Goal: Task Accomplishment & Management: Use online tool/utility

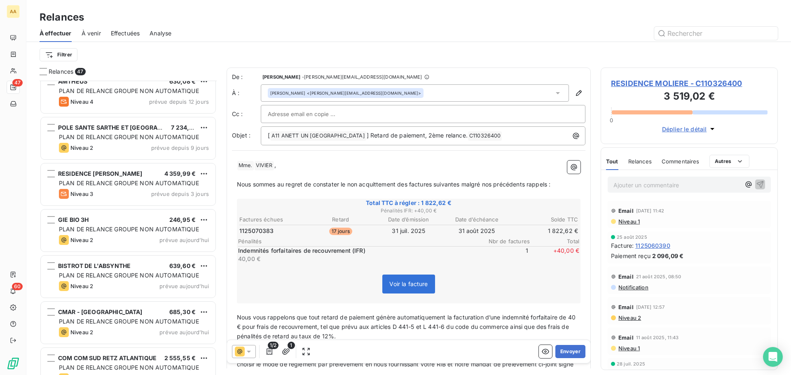
scroll to position [185, 0]
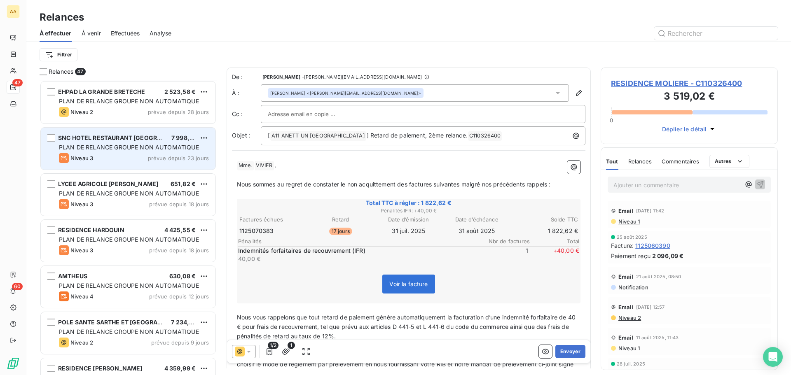
click at [147, 157] on div "Niveau 3 prévue depuis 23 jours" at bounding box center [134, 158] width 150 height 10
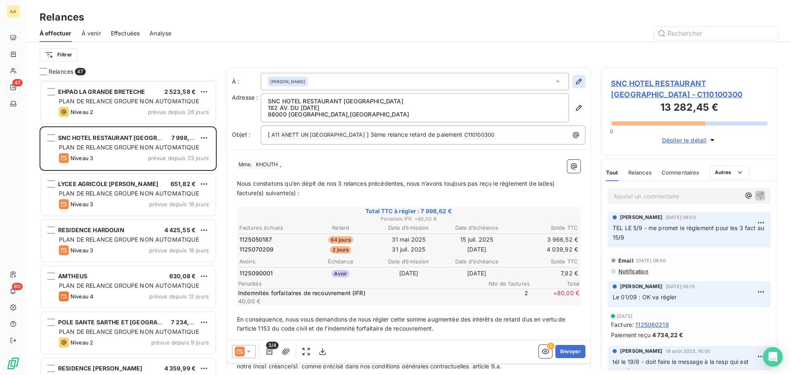
click at [574, 82] on icon "button" at bounding box center [578, 81] width 8 height 8
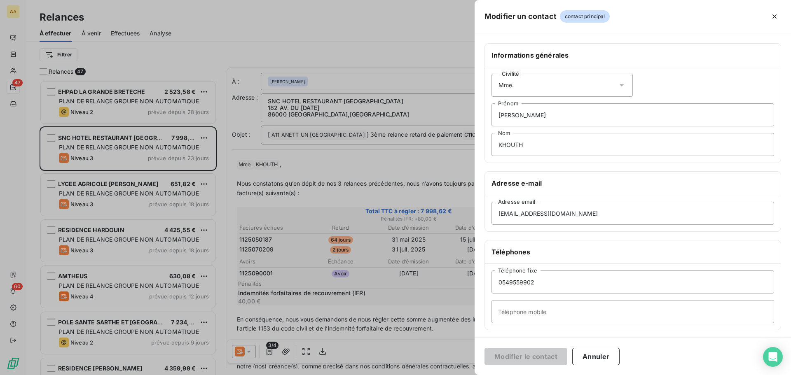
click at [772, 17] on icon "button" at bounding box center [774, 16] width 8 height 8
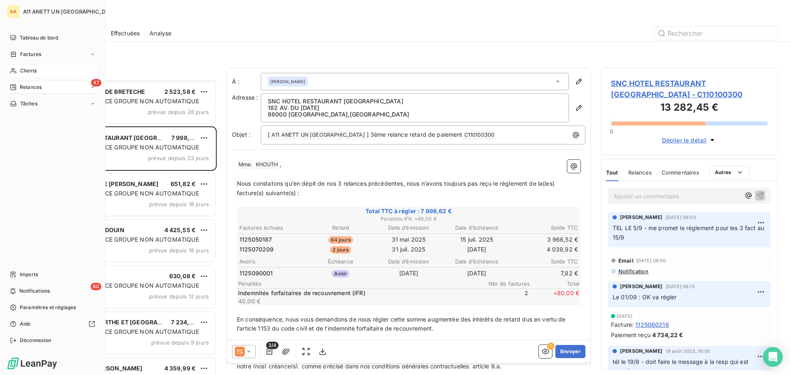
click at [16, 68] on icon at bounding box center [13, 71] width 7 height 7
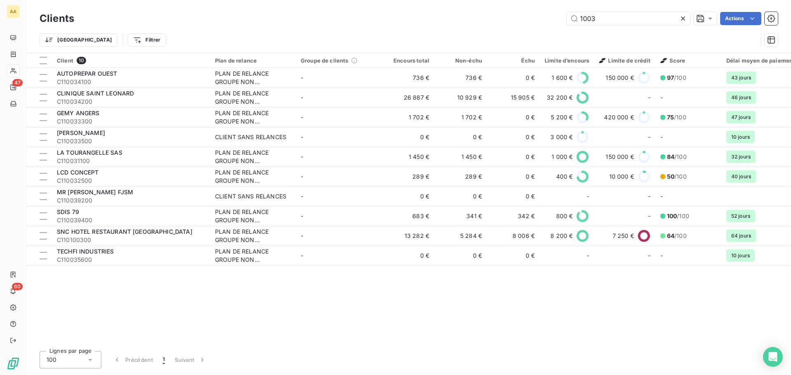
drag, startPoint x: 592, startPoint y: 20, endPoint x: 543, endPoint y: 24, distance: 49.2
click at [547, 23] on div "1003 Actions" at bounding box center [430, 18] width 693 height 13
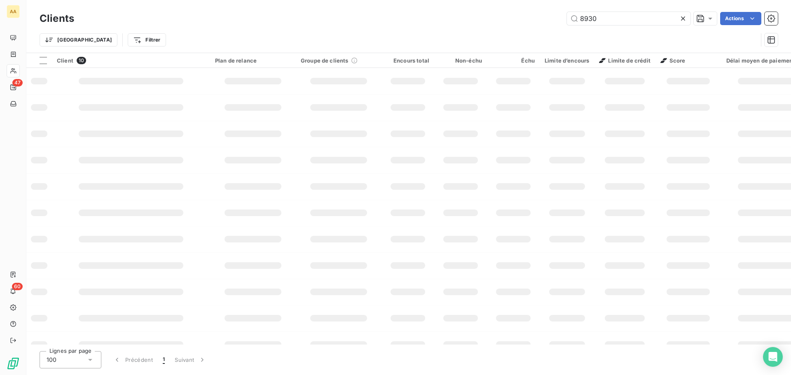
type input "8930"
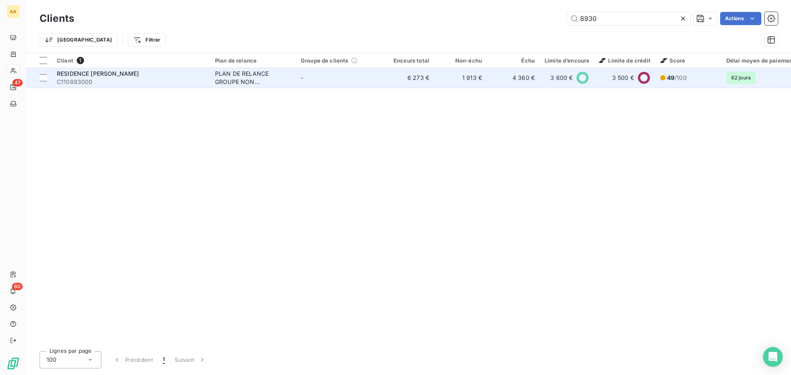
click at [128, 71] on span "RESIDENCE [PERSON_NAME]" at bounding box center [98, 73] width 82 height 7
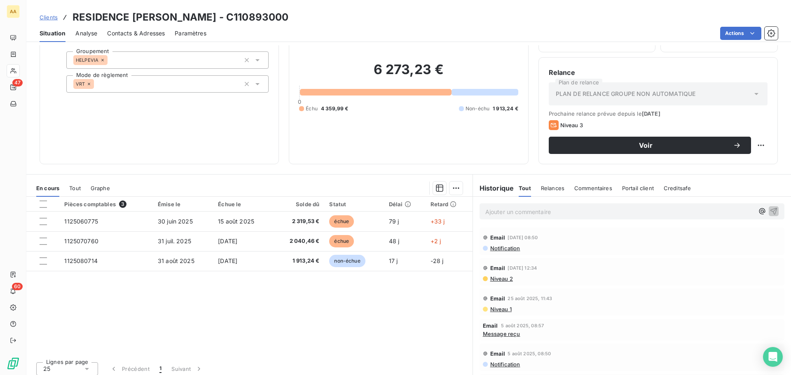
scroll to position [56, 0]
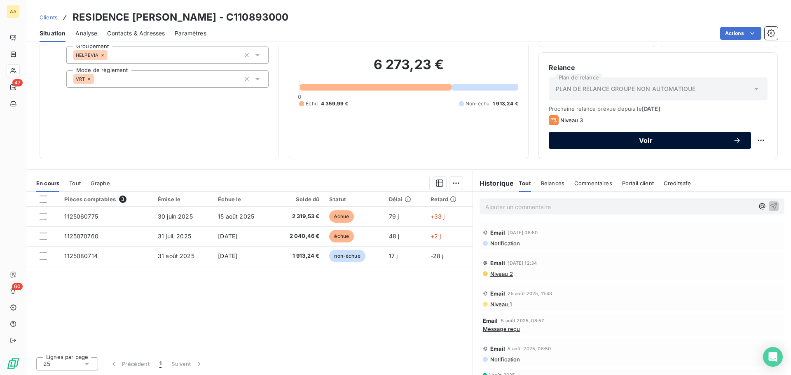
click at [641, 140] on span "Voir" at bounding box center [645, 140] width 174 height 7
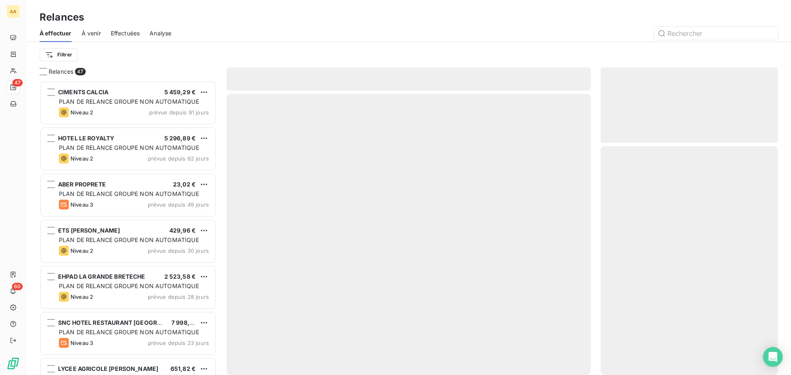
scroll to position [288, 171]
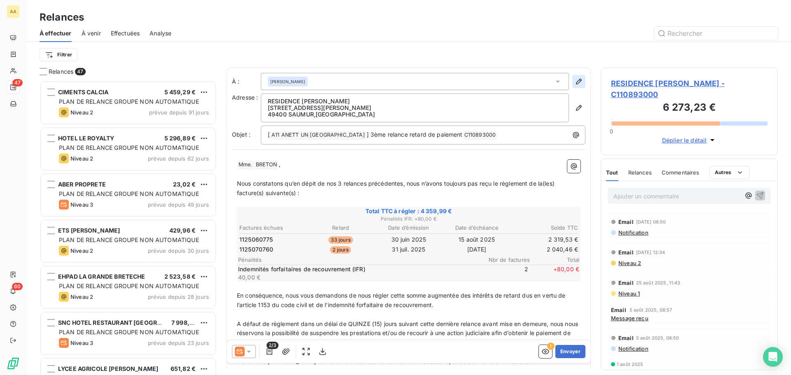
click at [574, 81] on icon "button" at bounding box center [578, 81] width 8 height 8
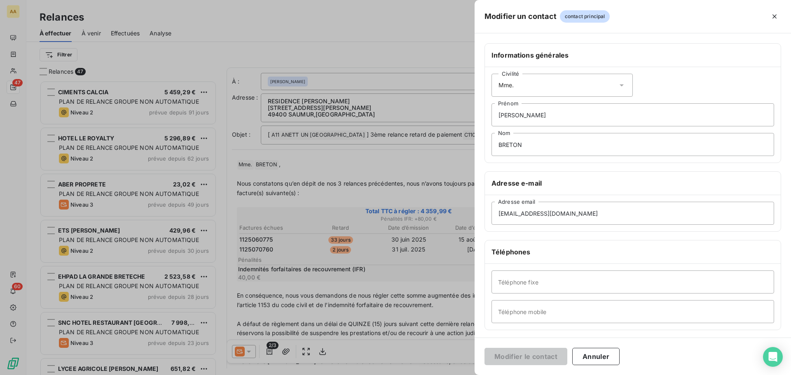
click at [364, 48] on div at bounding box center [395, 187] width 791 height 375
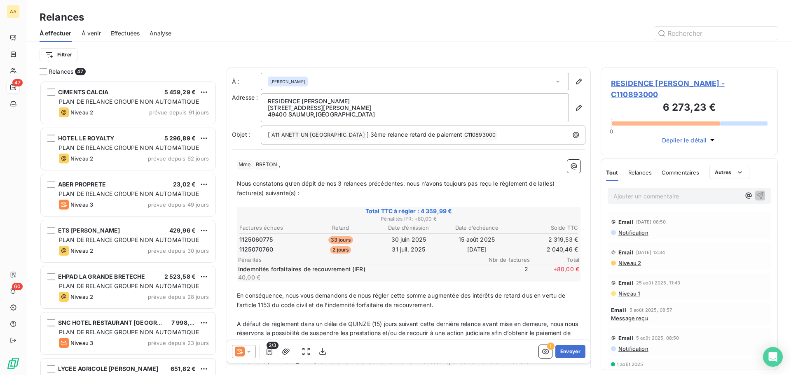
click at [627, 194] on p "Ajouter un commentaire ﻿" at bounding box center [676, 196] width 127 height 10
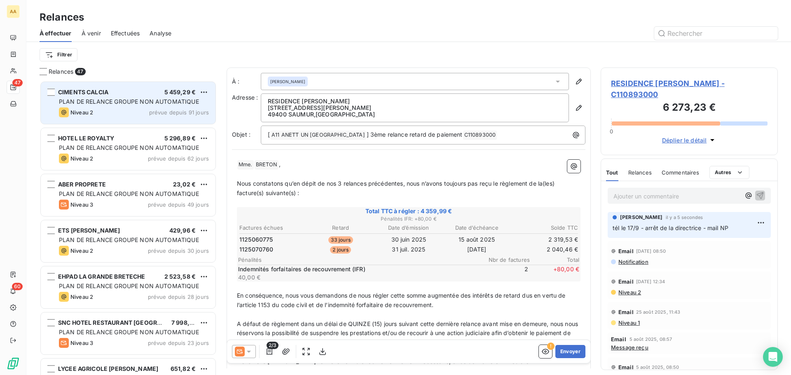
click at [131, 104] on span "PLAN DE RELANCE GROUPE NON AUTOMATIQUE" at bounding box center [129, 101] width 140 height 7
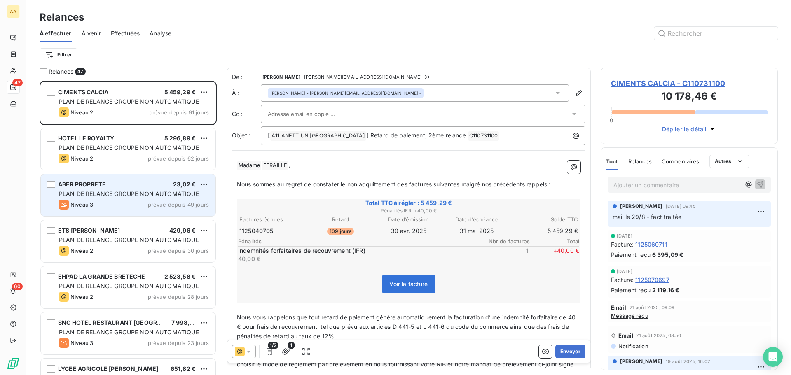
click at [122, 199] on div "ABER PROPRETE 23,02 € PLAN DE RELANCE GROUPE NON AUTOMATIQUE Niveau 3 prévue de…" at bounding box center [128, 195] width 175 height 42
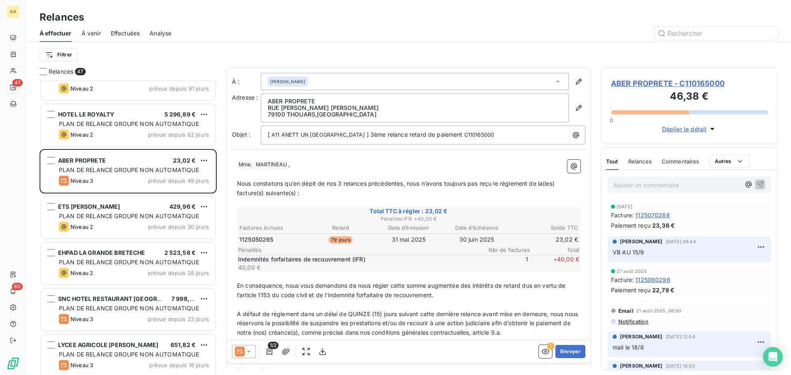
scroll to position [124, 0]
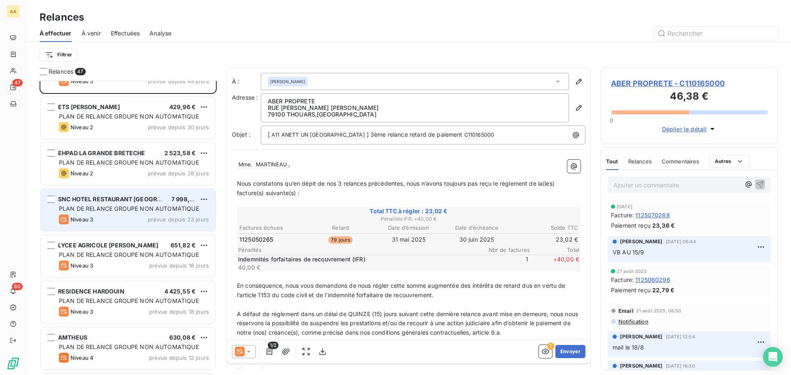
click at [151, 210] on span "PLAN DE RELANCE GROUPE NON AUTOMATIQUE" at bounding box center [129, 208] width 140 height 7
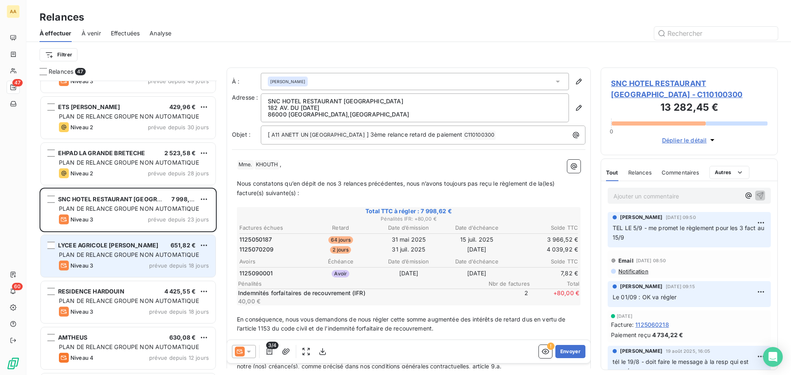
click at [124, 250] on div "LYCEE AGRICOLE JM BOULOUX 651,82 € PLAN DE RELANCE GROUPE NON AUTOMATIQUE Nivea…" at bounding box center [128, 256] width 175 height 42
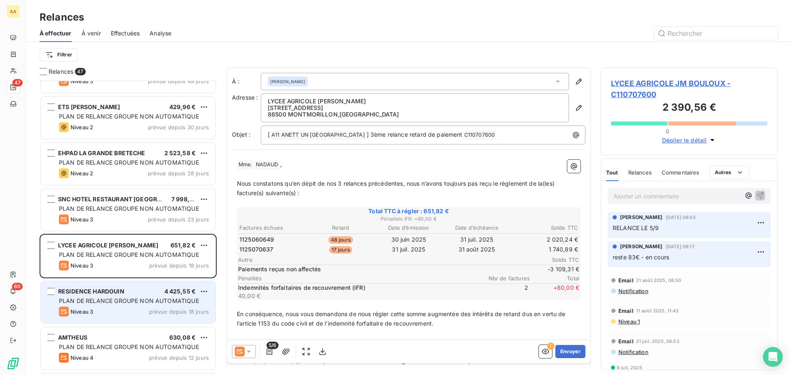
click at [125, 302] on span "PLAN DE RELANCE GROUPE NON AUTOMATIQUE" at bounding box center [129, 300] width 140 height 7
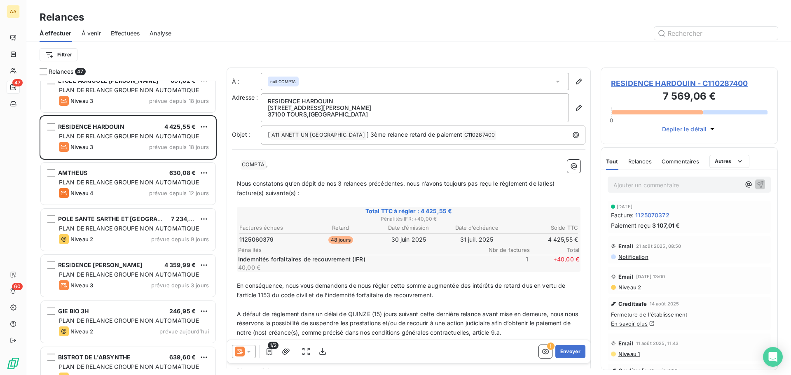
scroll to position [288, 171]
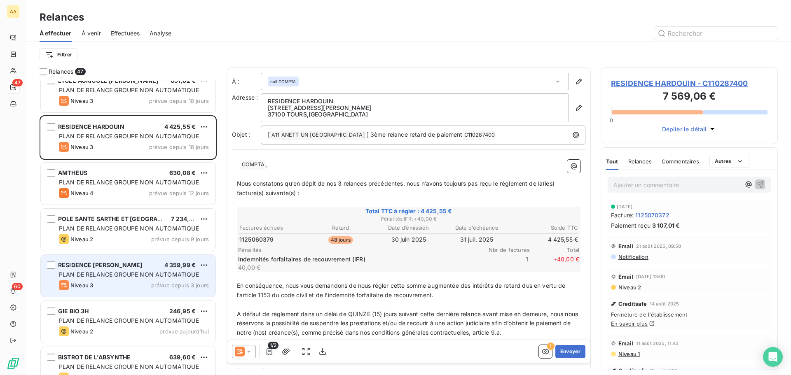
click at [121, 287] on div "Niveau 3 prévue depuis 3 jours" at bounding box center [134, 285] width 150 height 10
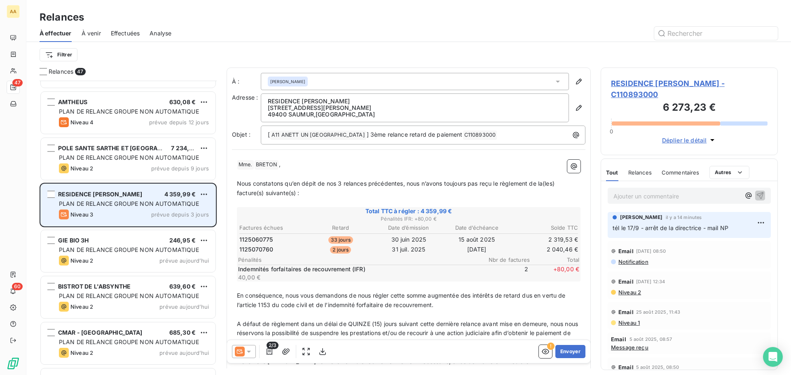
scroll to position [371, 0]
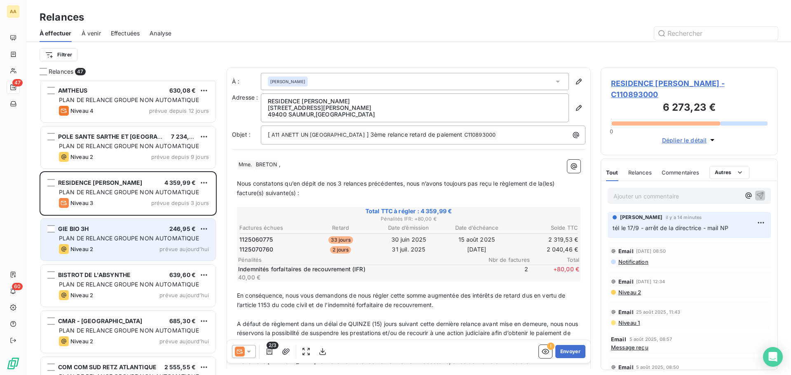
click at [133, 250] on div "Niveau 2 prévue aujourd’hui" at bounding box center [134, 249] width 150 height 10
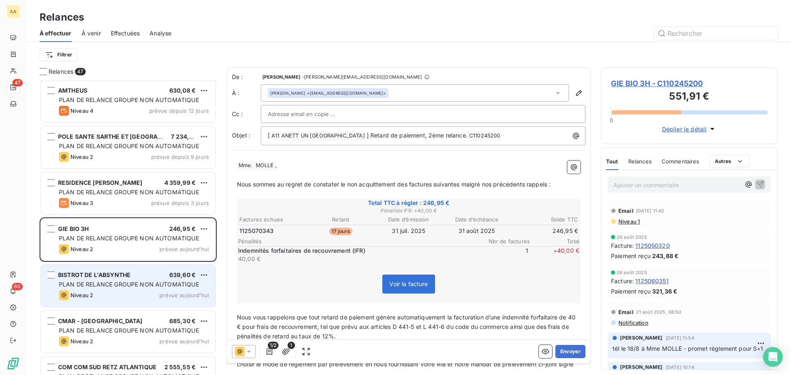
click at [124, 291] on div "Niveau 2 prévue aujourd’hui" at bounding box center [134, 295] width 150 height 10
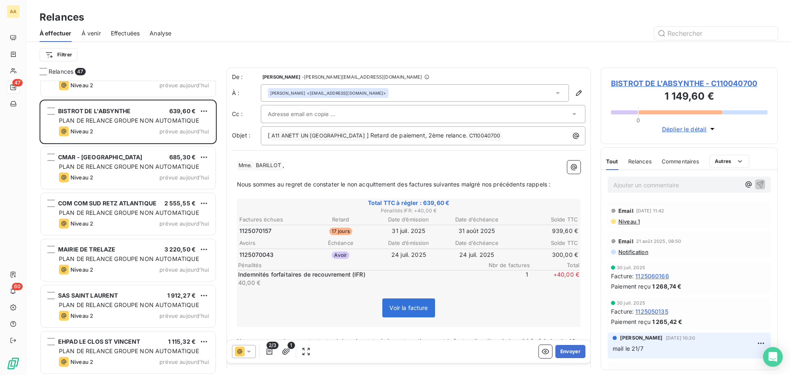
scroll to position [536, 0]
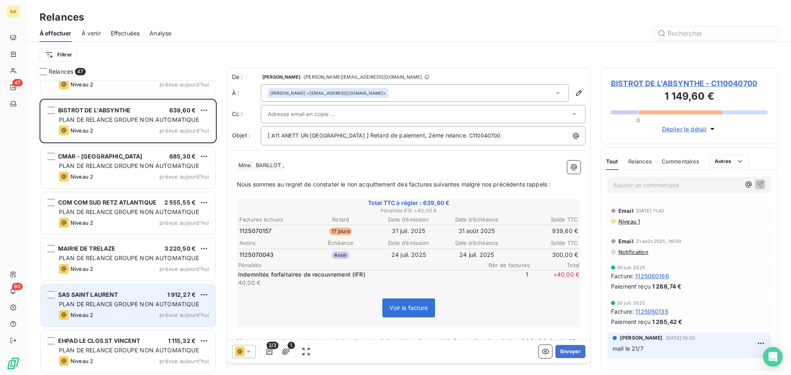
click at [150, 310] on div "Niveau 2 prévue aujourd’hui" at bounding box center [134, 315] width 150 height 10
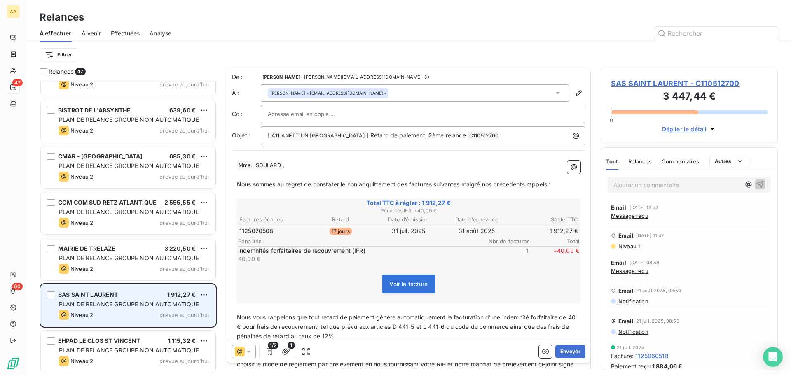
click at [100, 303] on span "PLAN DE RELANCE GROUPE NON AUTOMATIQUE" at bounding box center [129, 304] width 140 height 7
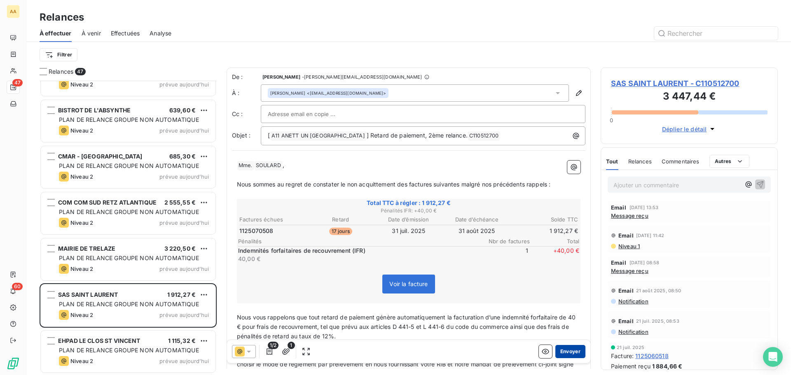
click at [566, 352] on button "Envoyer" at bounding box center [570, 351] width 30 height 13
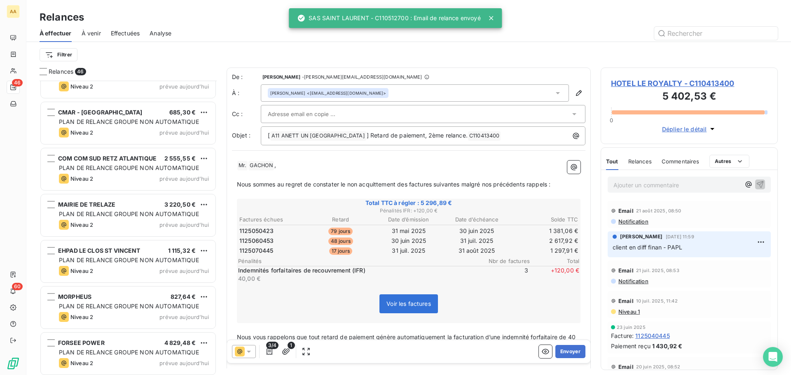
scroll to position [659, 0]
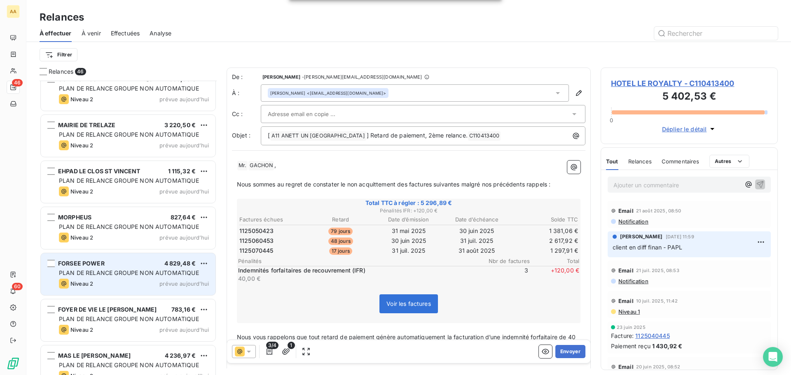
click at [149, 281] on div "Niveau 2 prévue aujourd’hui" at bounding box center [134, 284] width 150 height 10
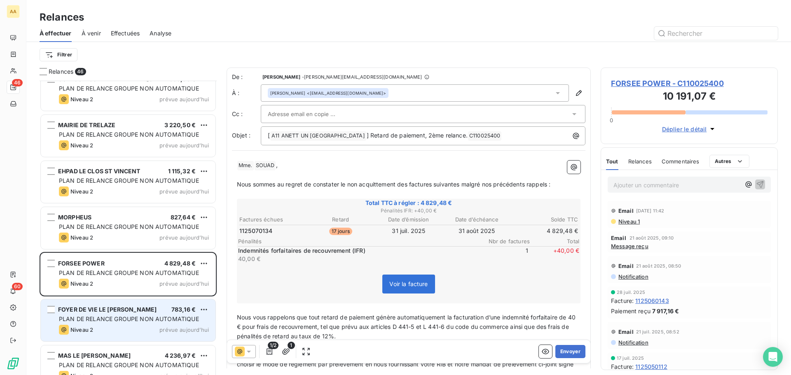
click at [141, 331] on div "Niveau 2 prévue aujourd’hui" at bounding box center [134, 330] width 150 height 10
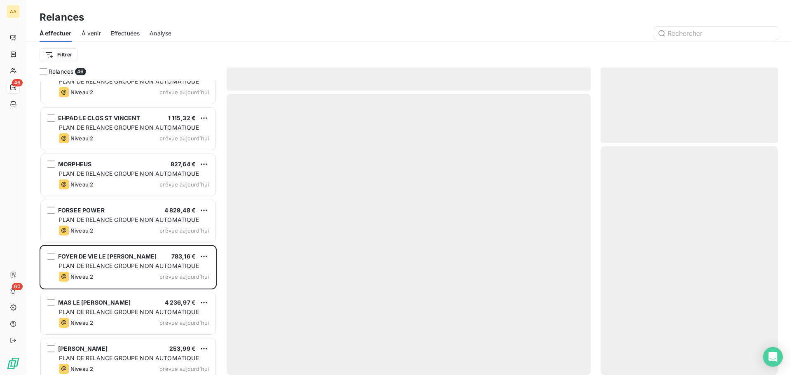
scroll to position [824, 0]
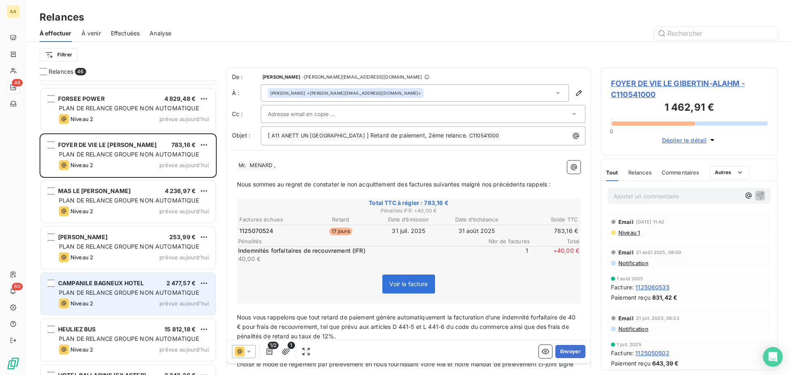
click at [154, 294] on span "PLAN DE RELANCE GROUPE NON AUTOMATIQUE" at bounding box center [129, 292] width 140 height 7
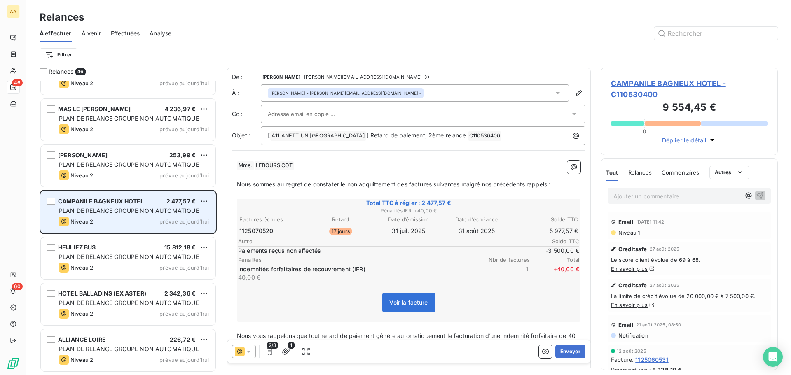
scroll to position [906, 0]
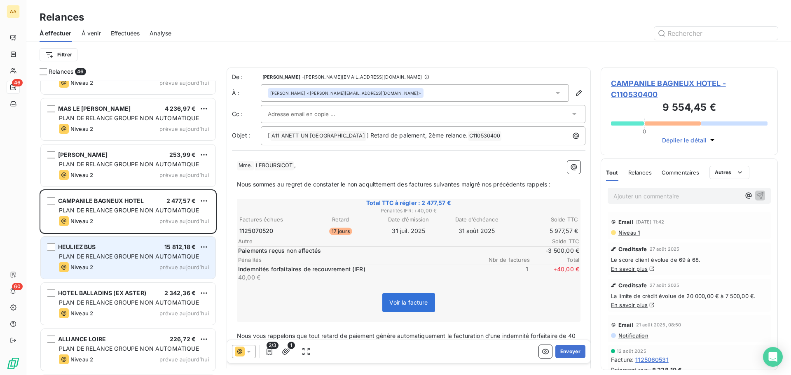
click at [156, 263] on div "Niveau 2 prévue aujourd’hui" at bounding box center [134, 267] width 150 height 10
